Goal: Task Accomplishment & Management: Manage account settings

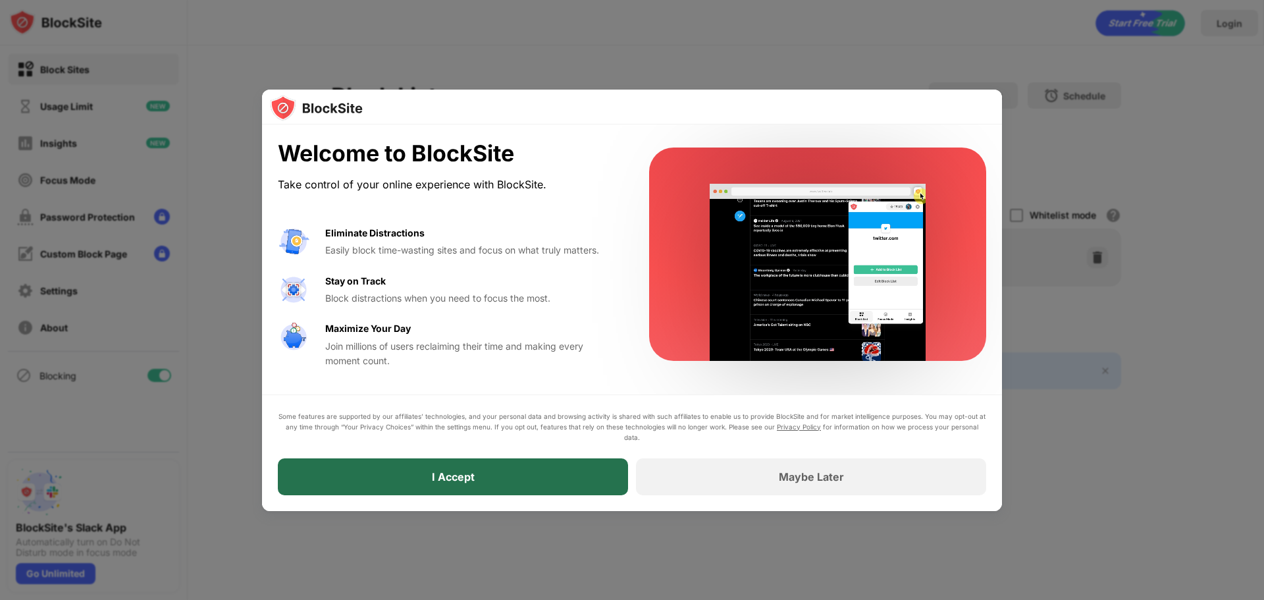
click at [610, 477] on div "I Accept" at bounding box center [453, 476] width 350 height 37
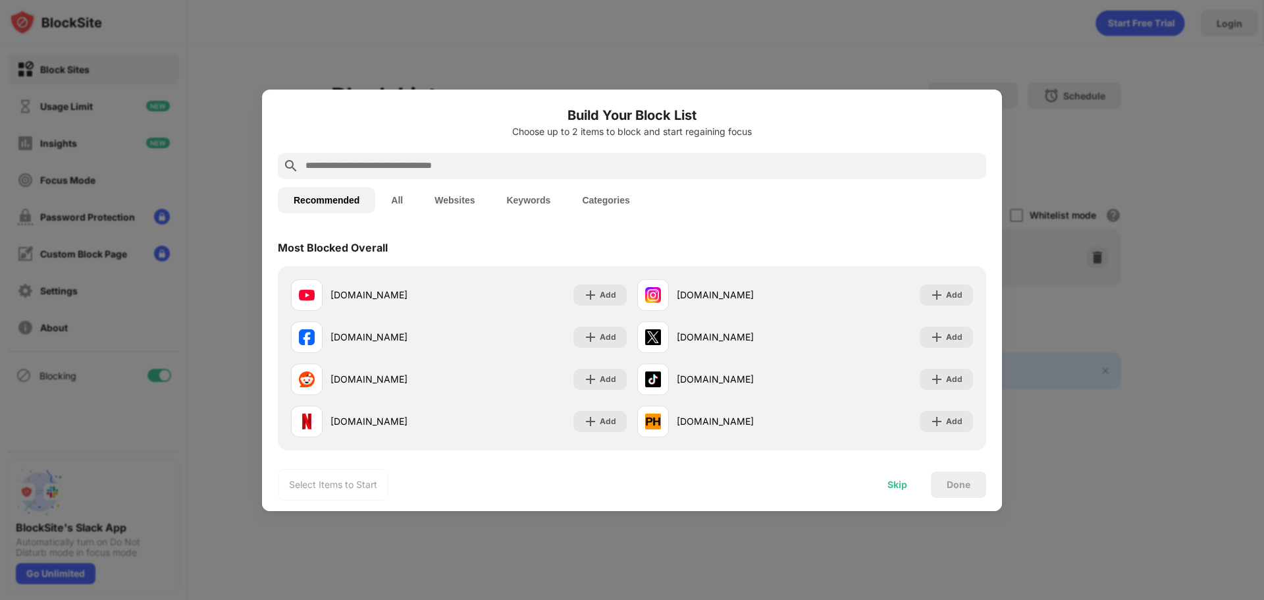
click at [896, 485] on div "Skip" at bounding box center [897, 484] width 20 height 11
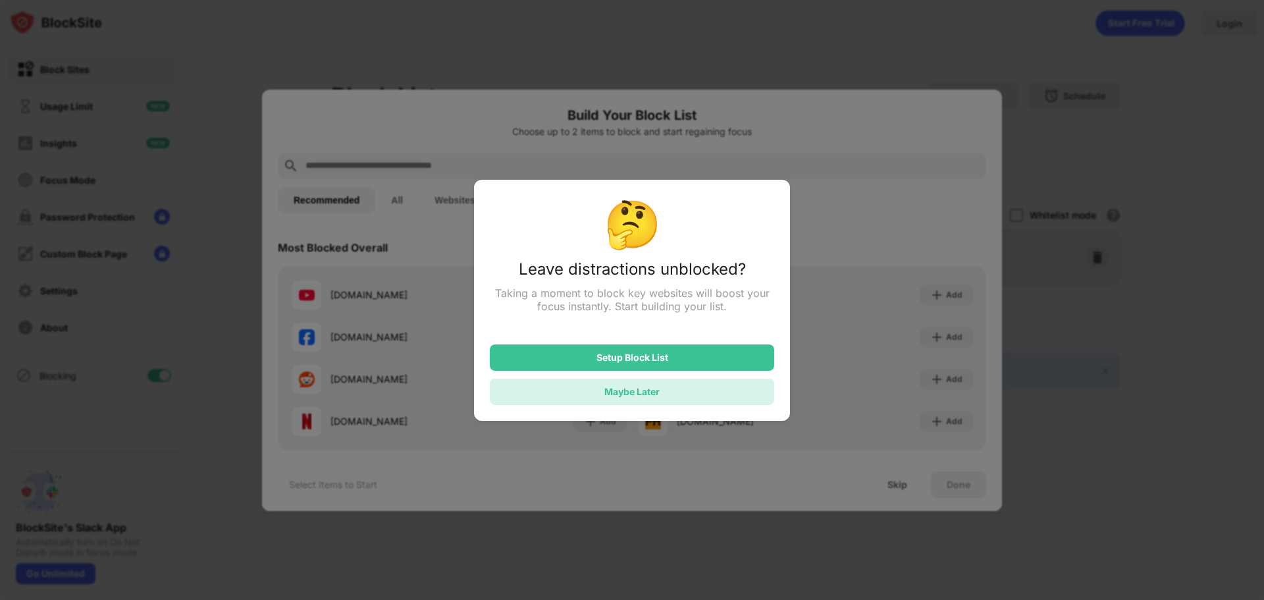
click at [659, 388] on div "Maybe Later" at bounding box center [631, 391] width 55 height 11
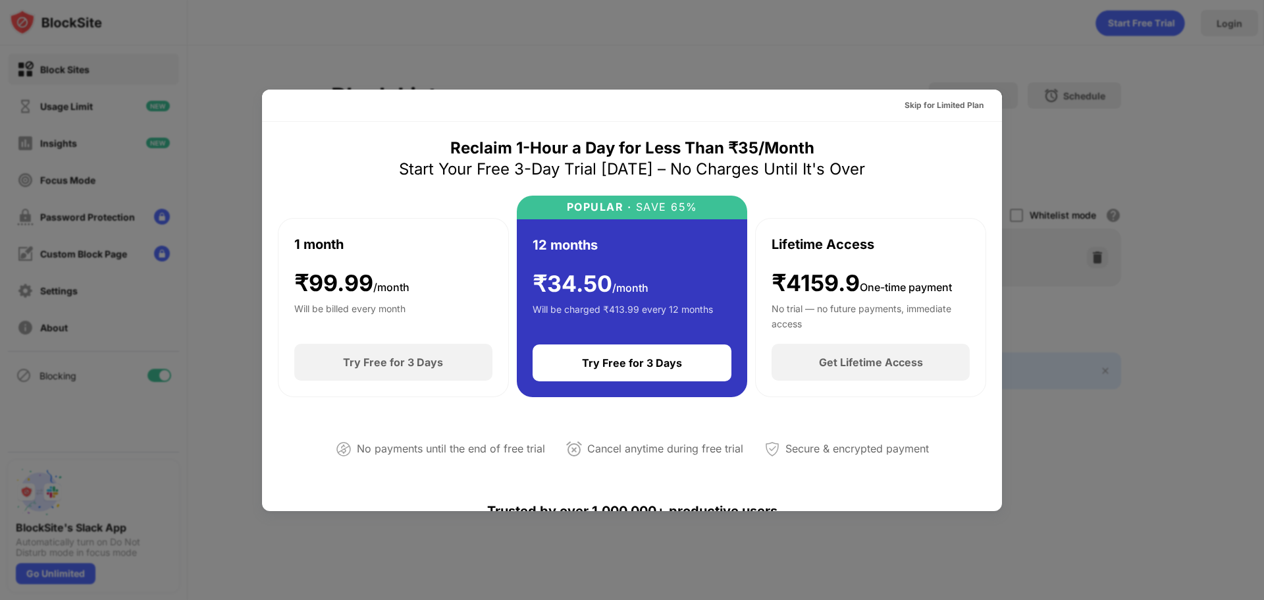
click at [1209, 348] on div at bounding box center [632, 300] width 1264 height 600
click at [958, 102] on div "Skip for Limited Plan" at bounding box center [944, 105] width 79 height 13
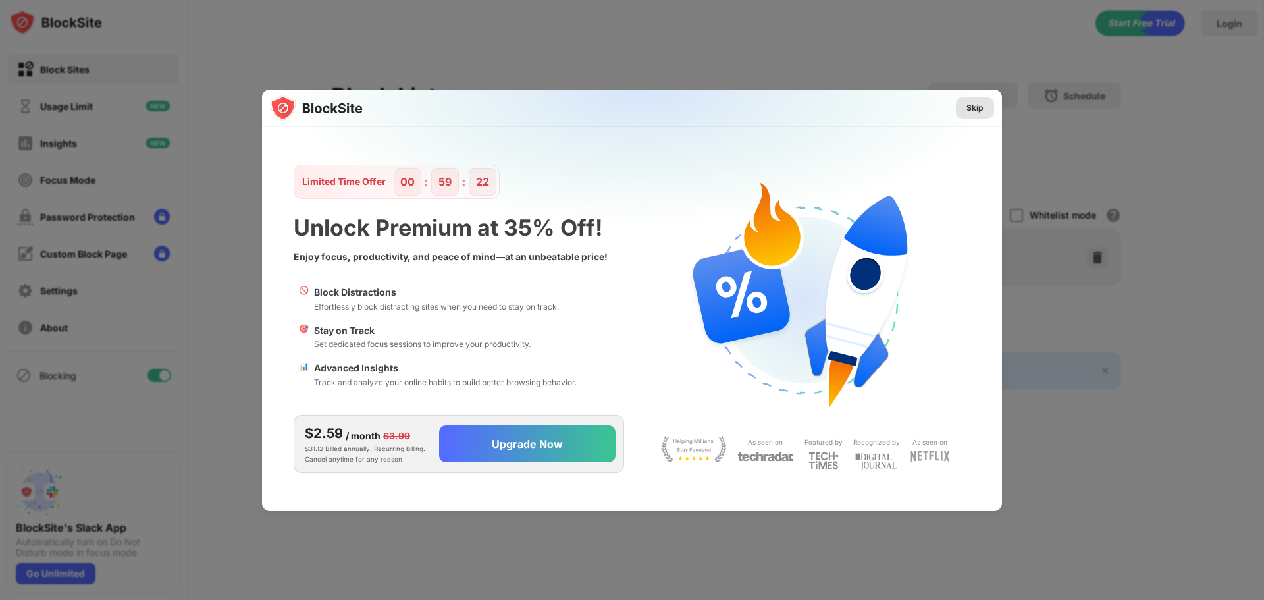
click at [974, 108] on div "Skip" at bounding box center [974, 107] width 17 height 13
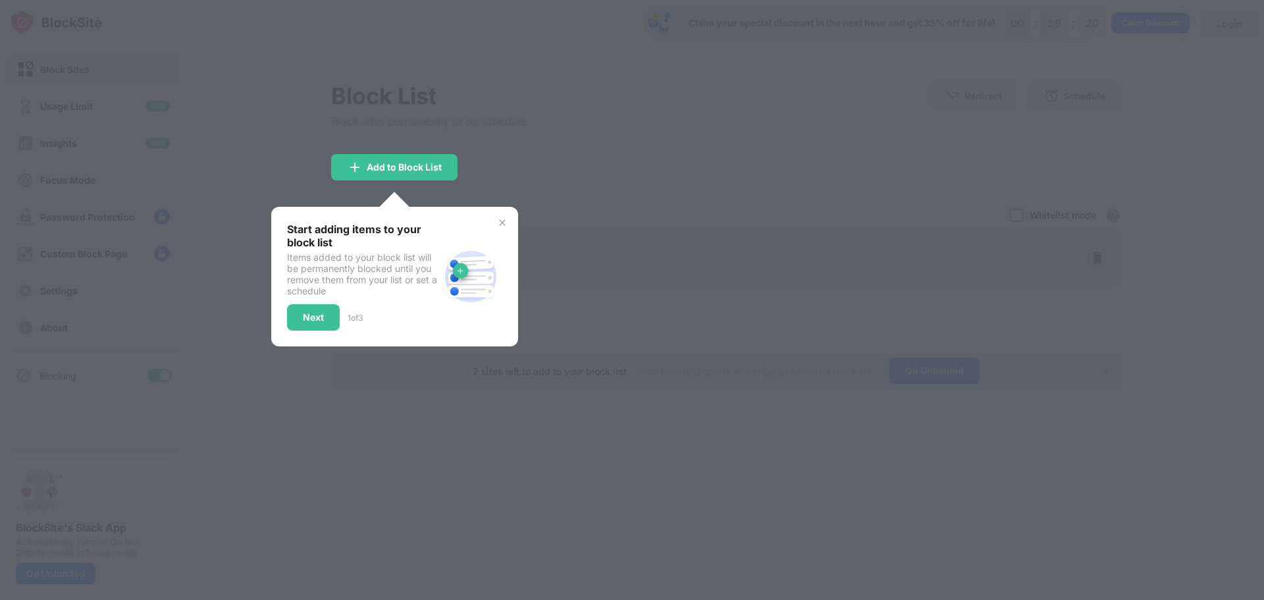
click at [506, 219] on img at bounding box center [502, 222] width 11 height 11
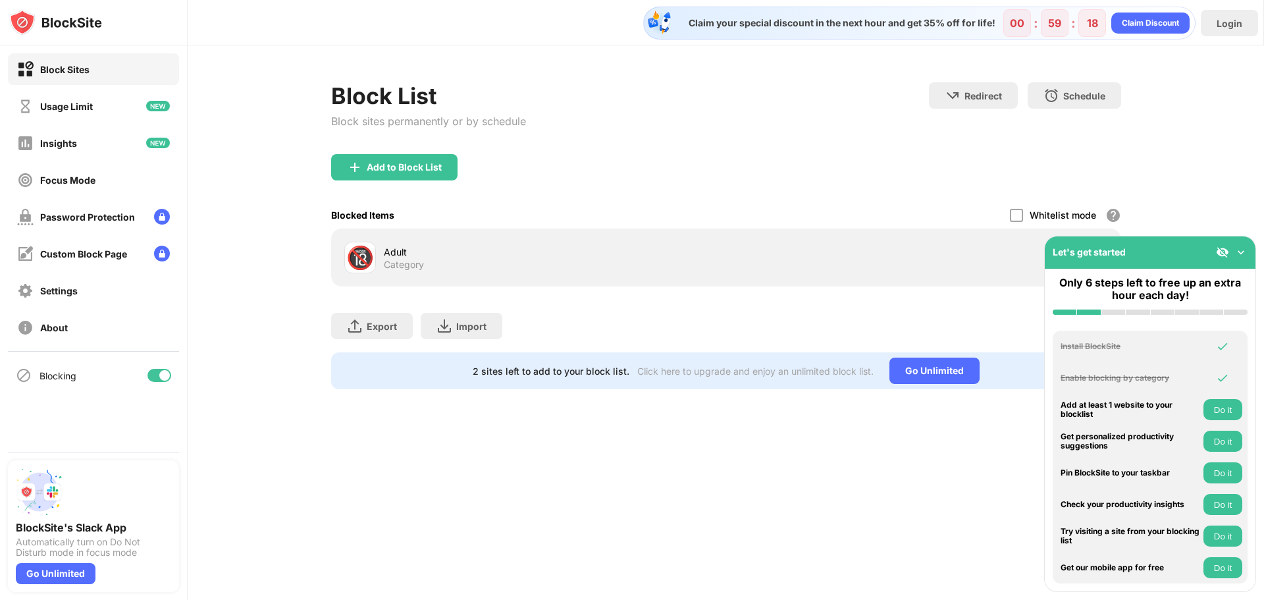
click at [1237, 151] on div "Block List Block sites permanently or by schedule Redirect Choose a site to be …" at bounding box center [726, 235] width 1076 height 381
click at [1234, 151] on div "Block List Block sites permanently or by schedule Redirect Choose a site to be …" at bounding box center [726, 235] width 1076 height 381
click at [1242, 149] on div "Block List Block sites permanently or by schedule Redirect Choose a site to be …" at bounding box center [726, 235] width 1076 height 381
drag, startPoint x: 1243, startPoint y: 149, endPoint x: 1250, endPoint y: 144, distance: 8.0
click at [1247, 147] on div "Block List Block sites permanently or by schedule Redirect Choose a site to be …" at bounding box center [726, 235] width 1076 height 381
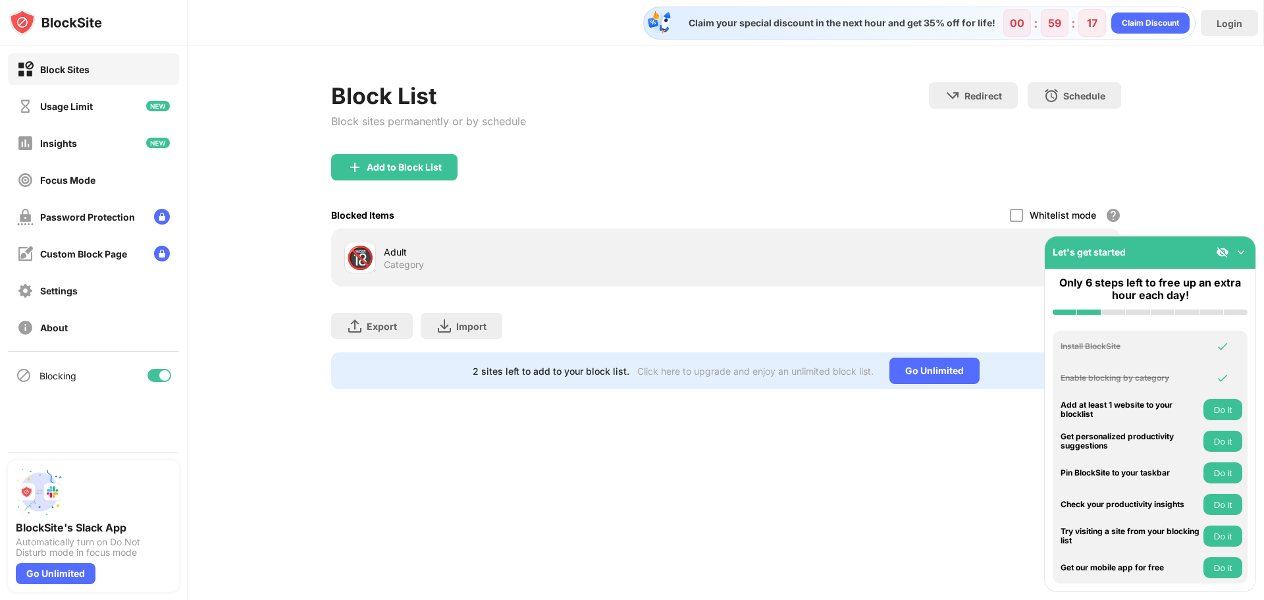
click at [1249, 190] on div "Block List Block sites permanently or by schedule Redirect Choose a site to be …" at bounding box center [726, 235] width 1076 height 381
click at [1244, 252] on img at bounding box center [1240, 252] width 13 height 13
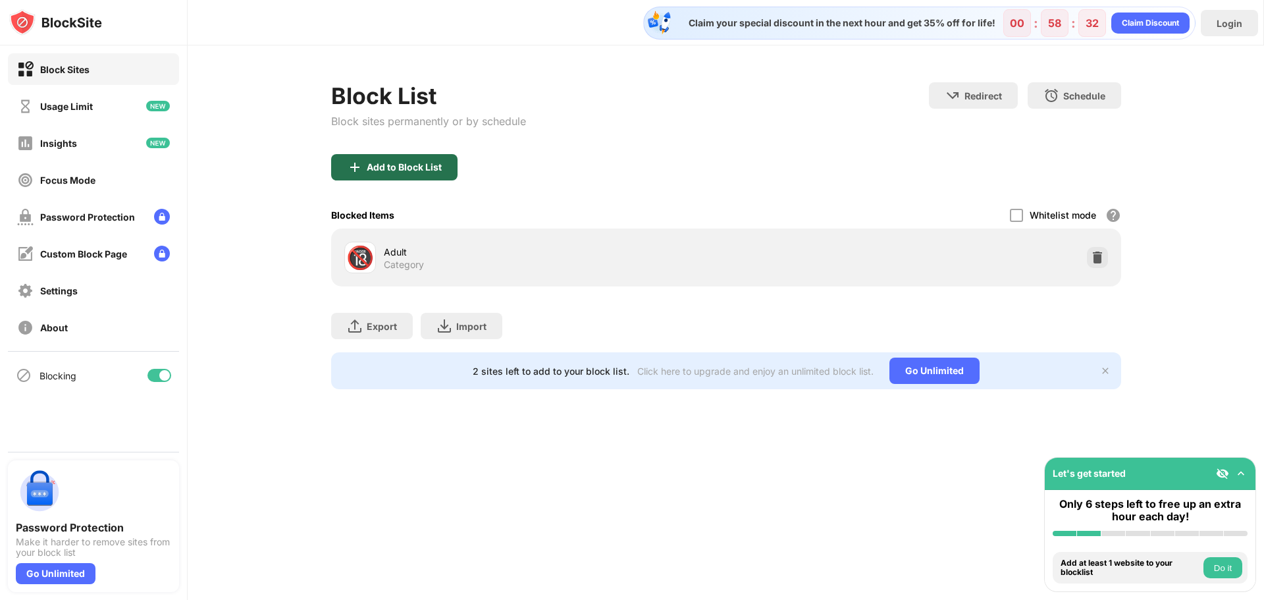
click at [400, 157] on div "Add to Block List" at bounding box center [394, 167] width 126 height 26
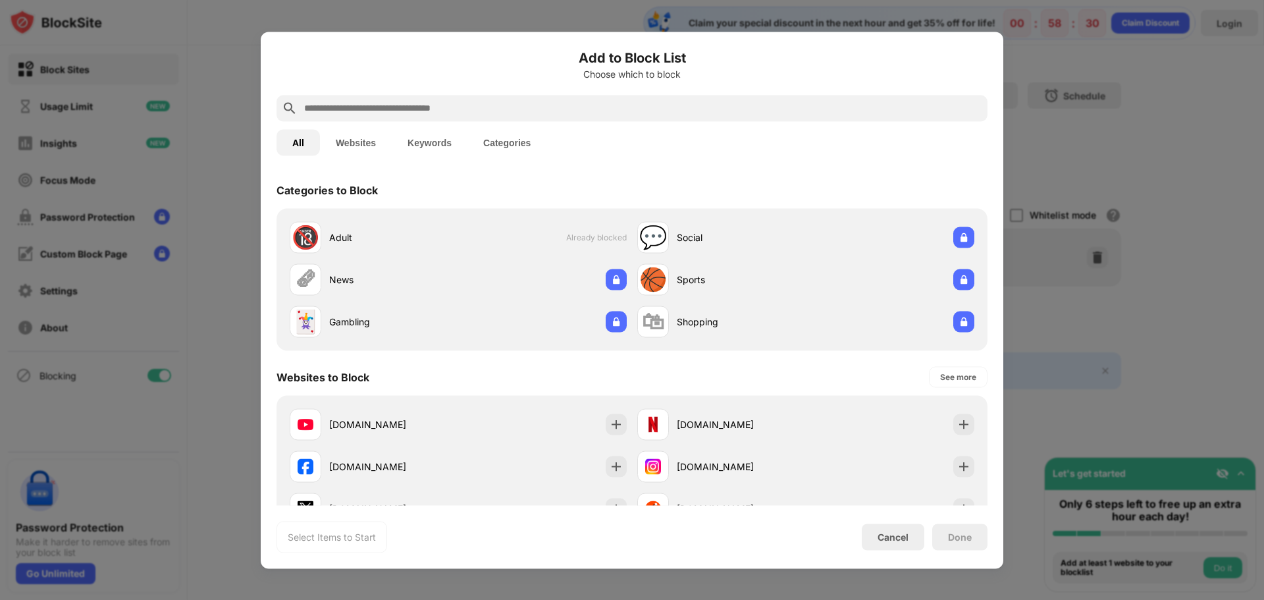
click at [539, 107] on input "text" at bounding box center [642, 108] width 679 height 16
click at [354, 140] on button "Websites" at bounding box center [356, 142] width 72 height 26
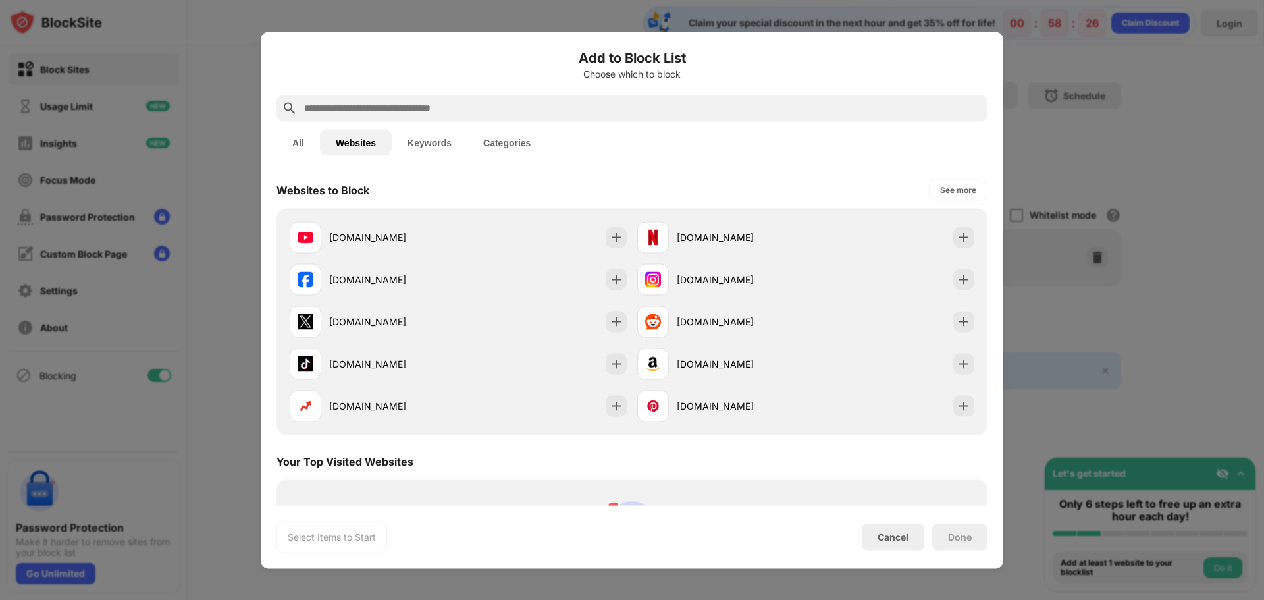
click at [536, 110] on input "text" at bounding box center [642, 108] width 679 height 16
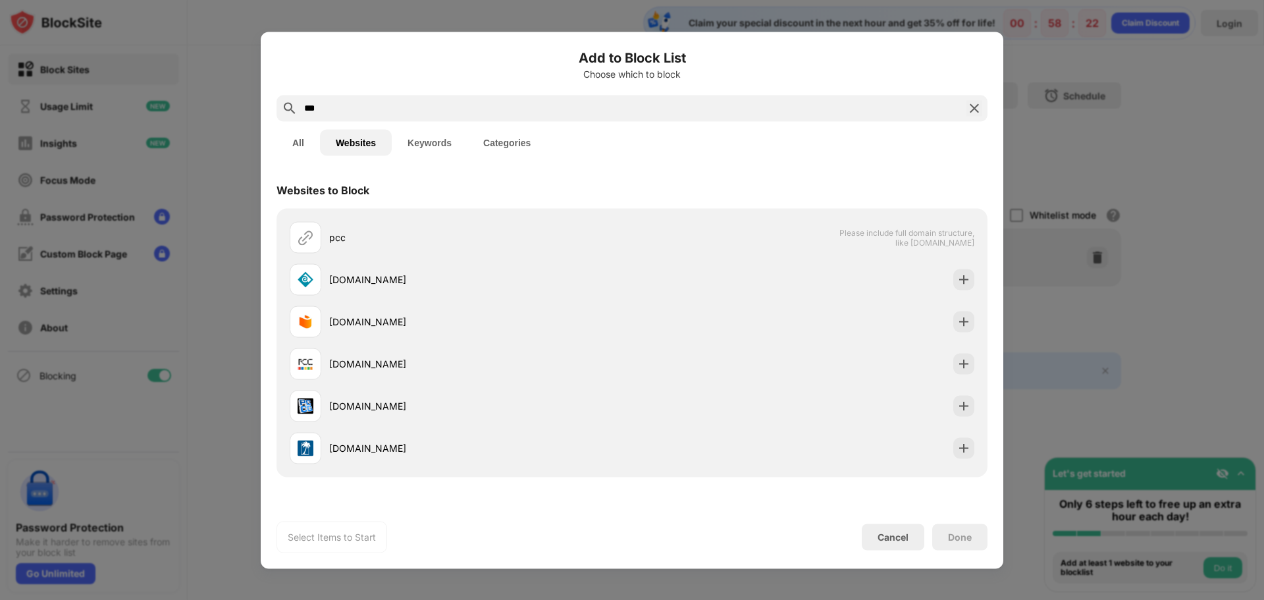
type input "***"
